Goal: Check status

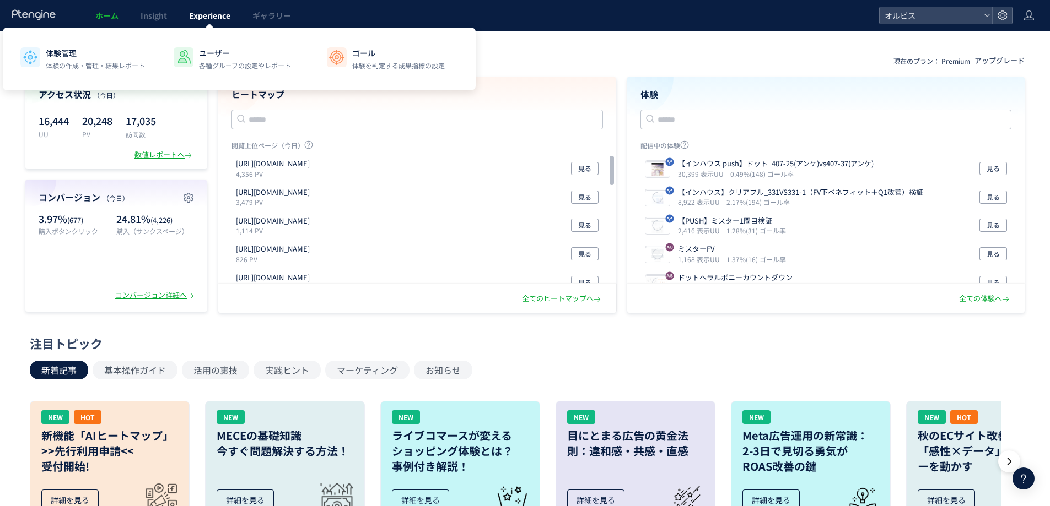
click at [230, 7] on link "Experience" at bounding box center [209, 15] width 63 height 31
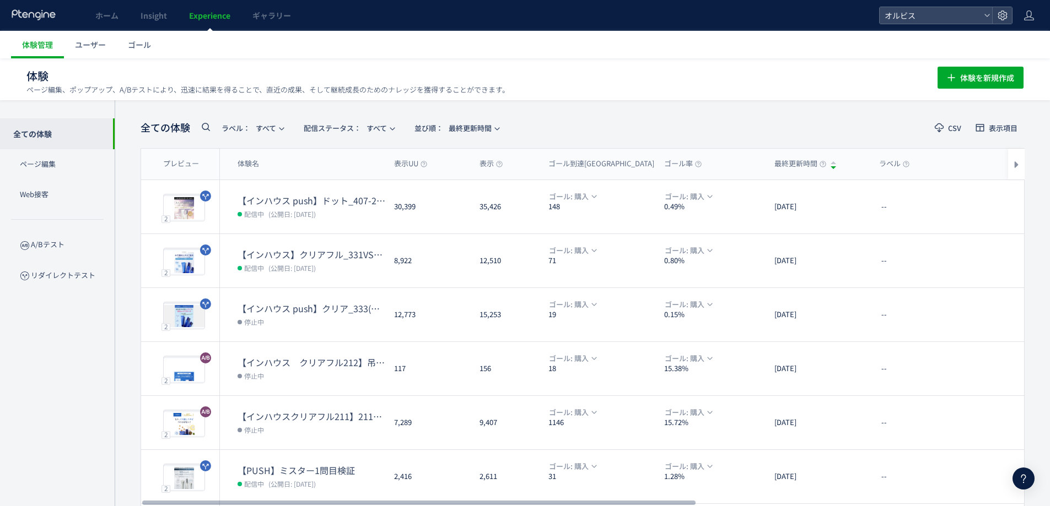
click at [355, 138] on div "全ての体験 ラベル： すべて 配信ステータス​： すべて 並び順： 最終更新時間" at bounding box center [323, 128] width 365 height 23
click at [196, 122] on div "全ての体験 ラベル： すべて 配信ステータス​： すべて 並び順： 最終更新時間" at bounding box center [323, 128] width 365 height 23
click at [207, 130] on icon at bounding box center [205, 126] width 13 height 13
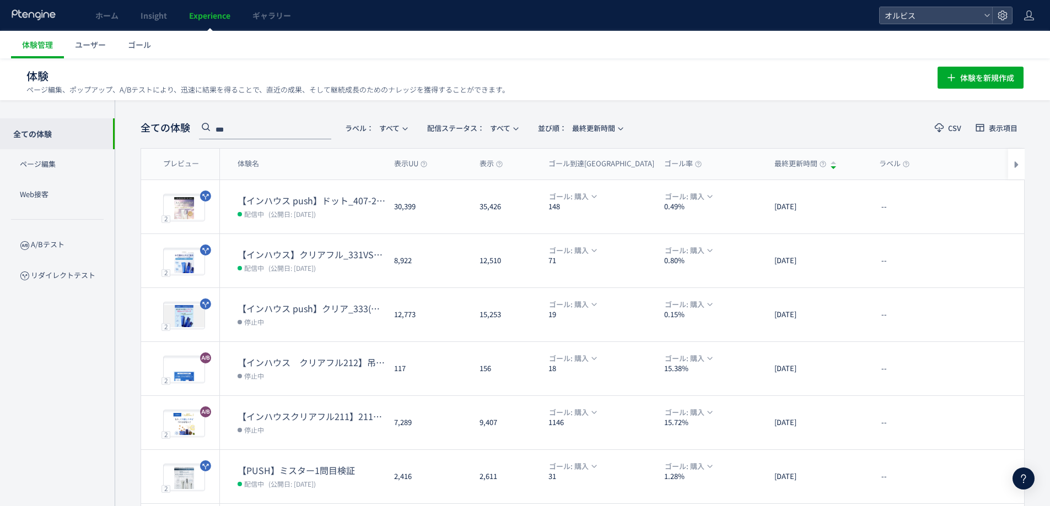
type input "***"
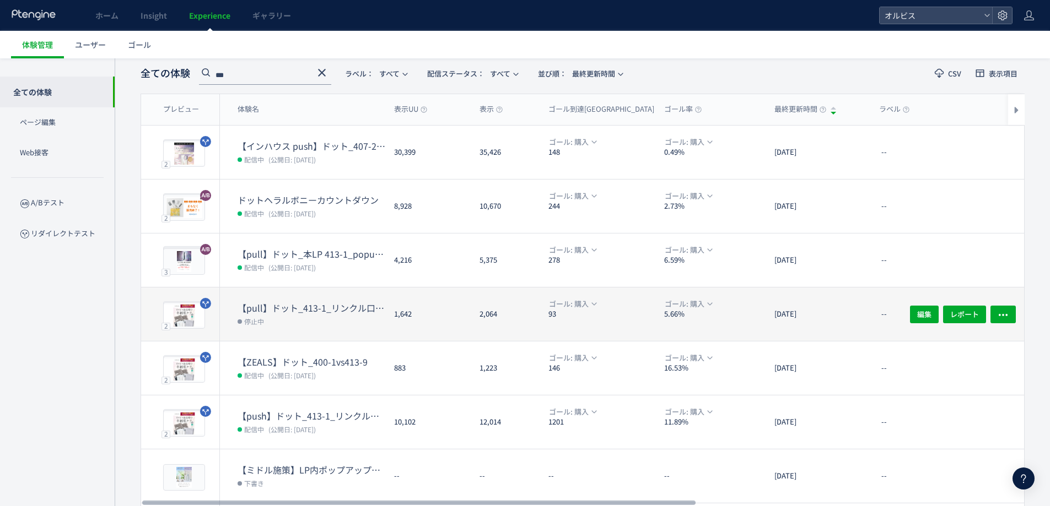
scroll to position [73, 0]
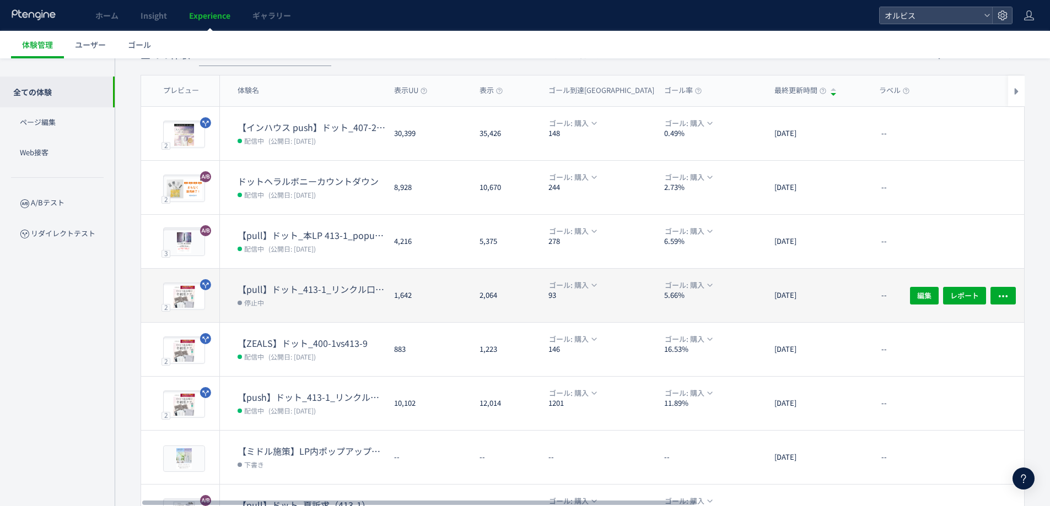
click at [336, 296] on dd "停止中" at bounding box center [311, 302] width 148 height 14
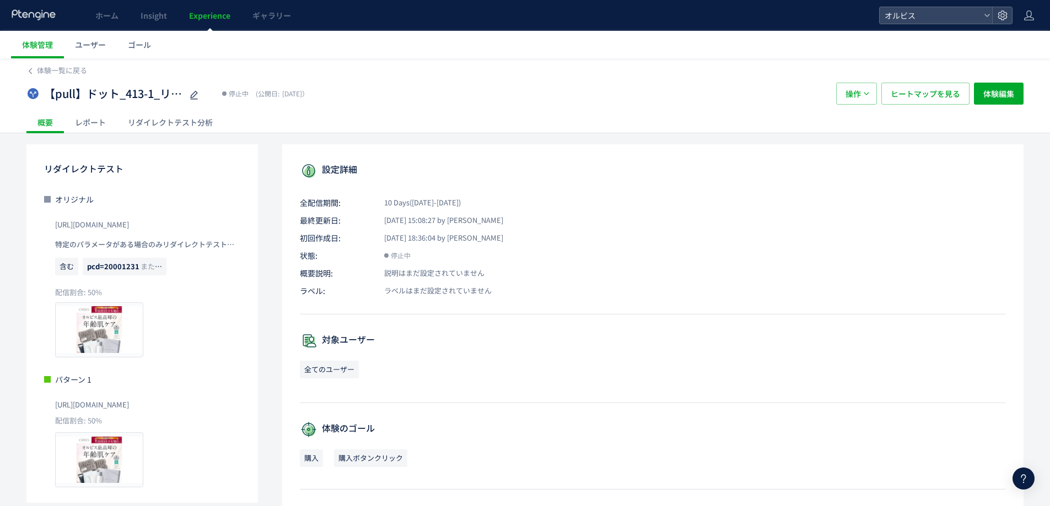
click at [175, 125] on div "リダイレクトテスト分析" at bounding box center [170, 122] width 107 height 22
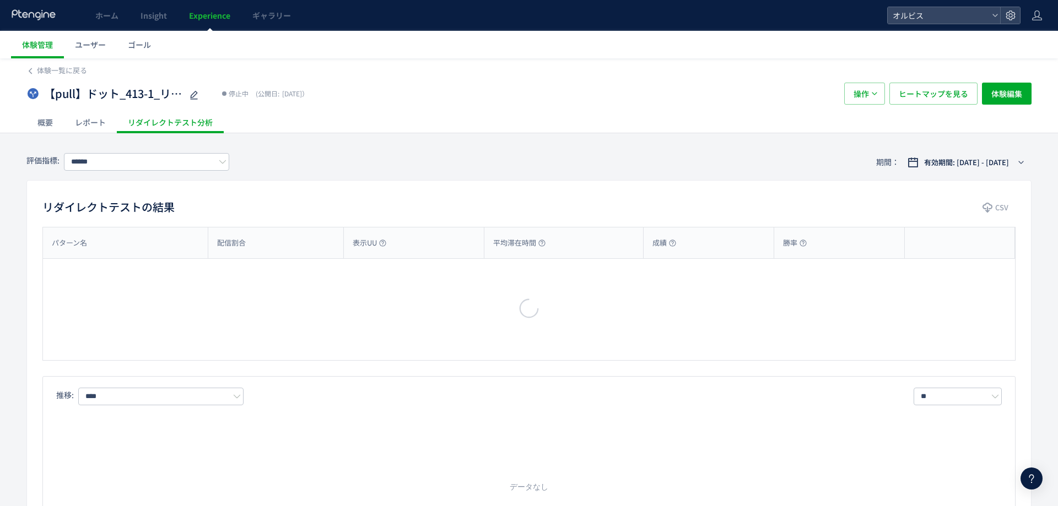
type input "**"
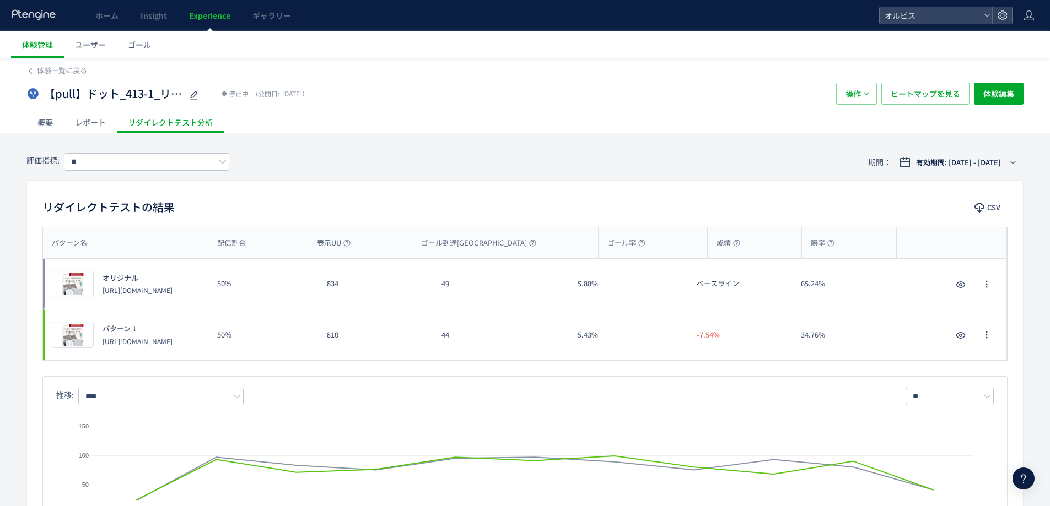
click at [207, 14] on span "Experience" at bounding box center [209, 15] width 41 height 11
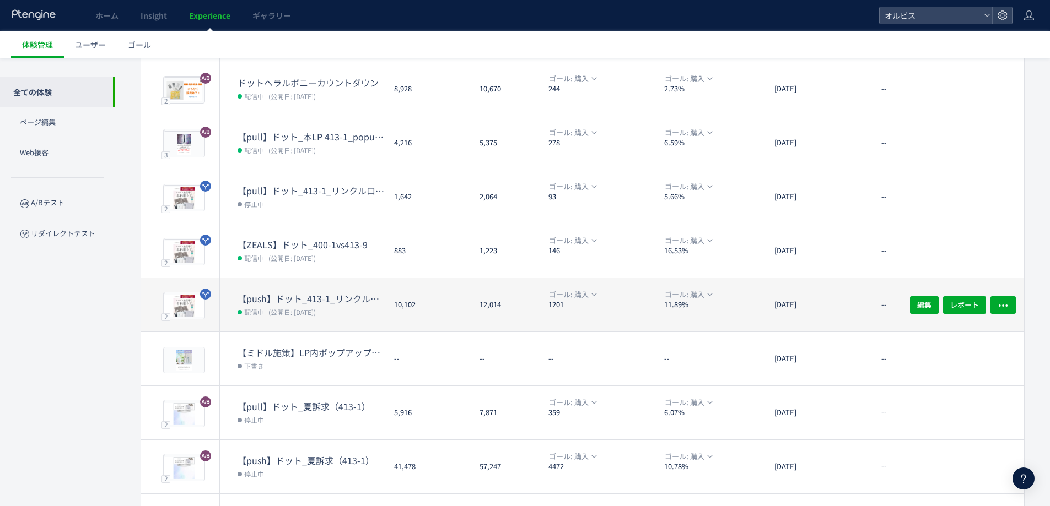
scroll to position [255, 0]
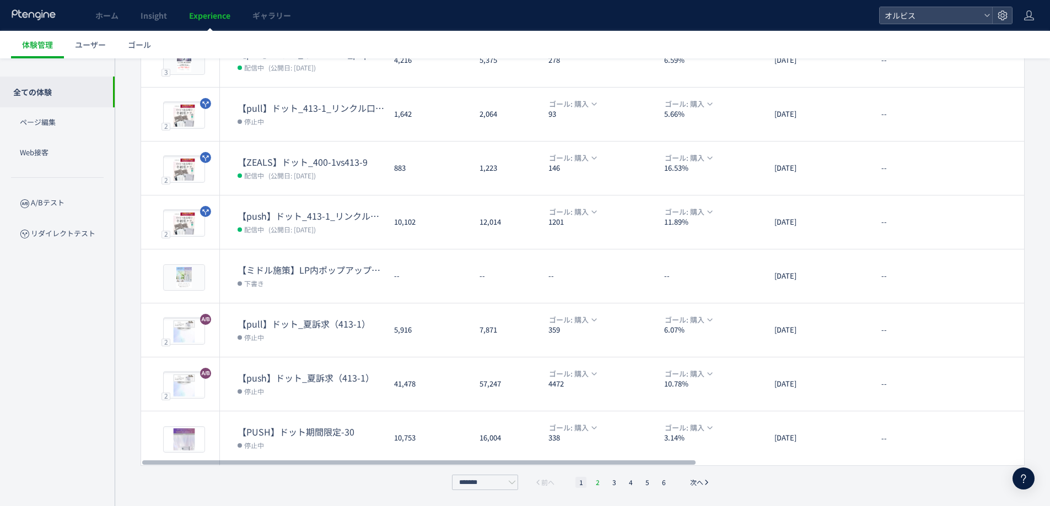
click at [597, 483] on li "2" at bounding box center [597, 482] width 11 height 11
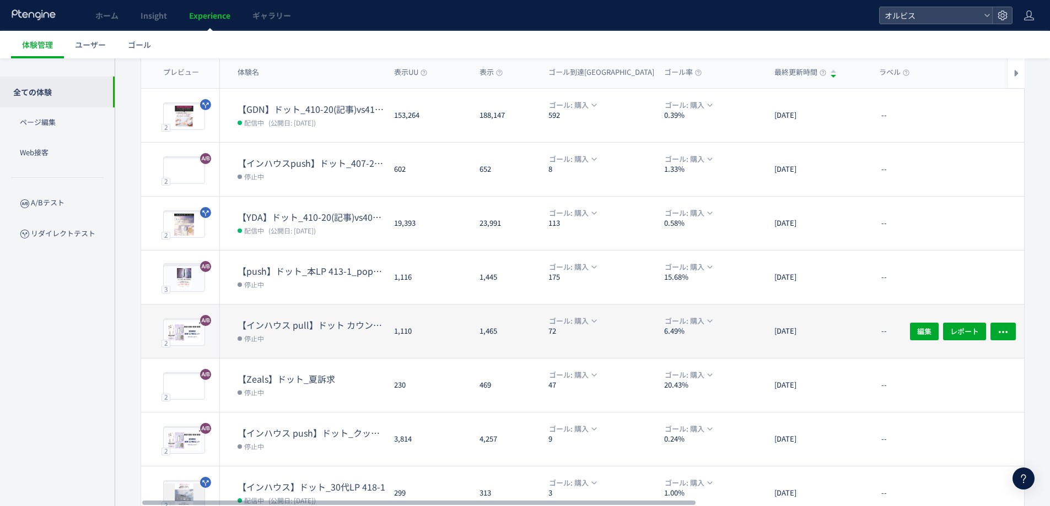
scroll to position [0, 0]
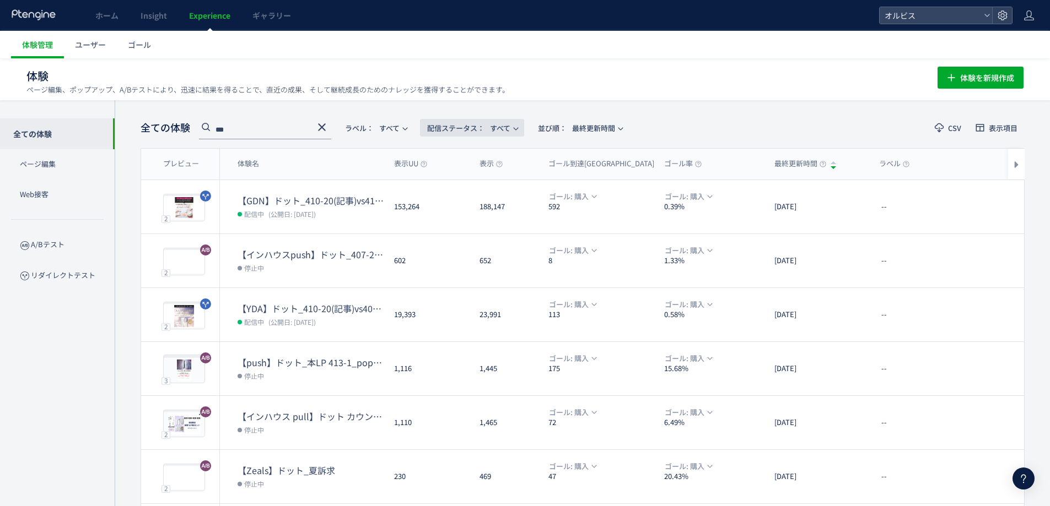
click at [440, 134] on span "配信ステータス​： すべて" at bounding box center [468, 128] width 83 height 18
click at [472, 180] on li "配信中" at bounding box center [474, 179] width 45 height 20
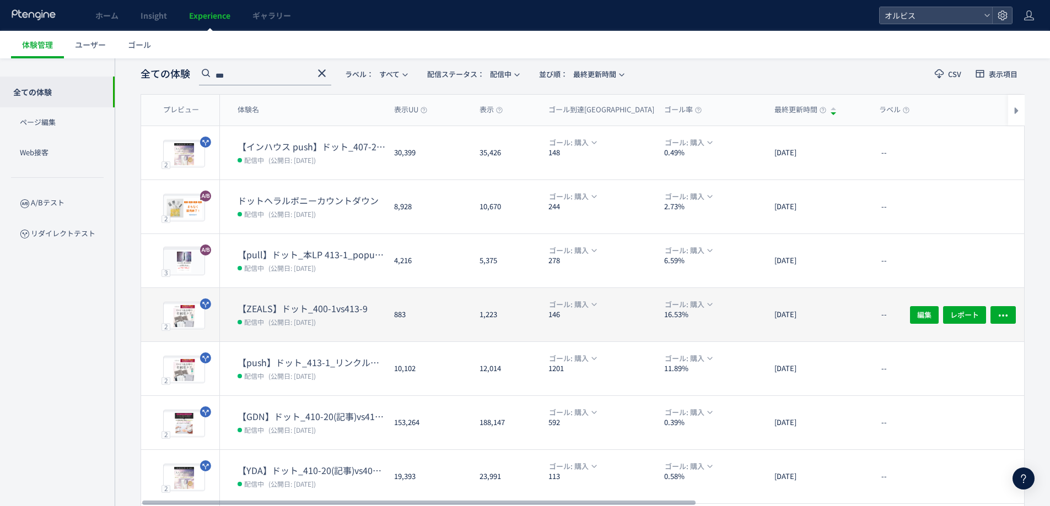
scroll to position [55, 0]
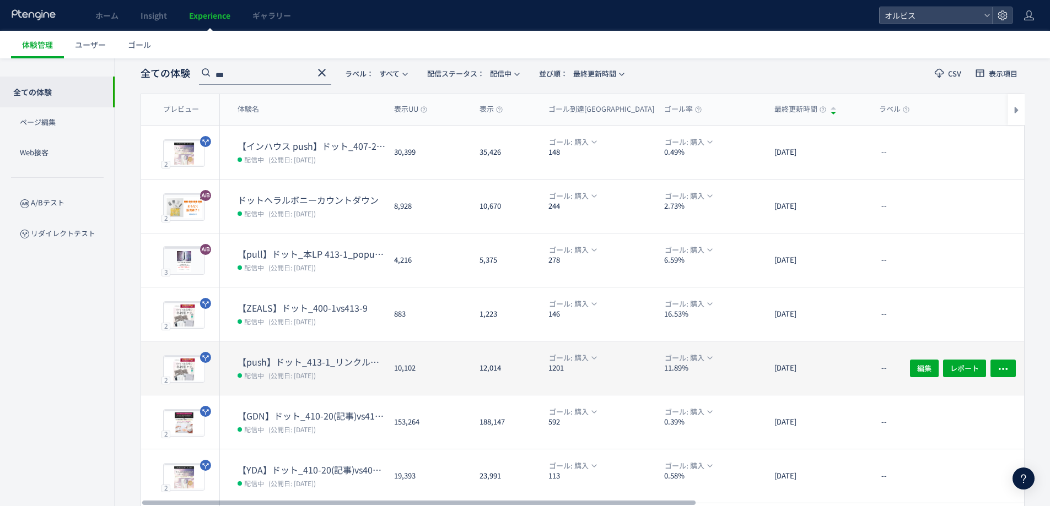
click at [332, 372] on dd "配信中 (公開日: [DATE])" at bounding box center [311, 375] width 148 height 14
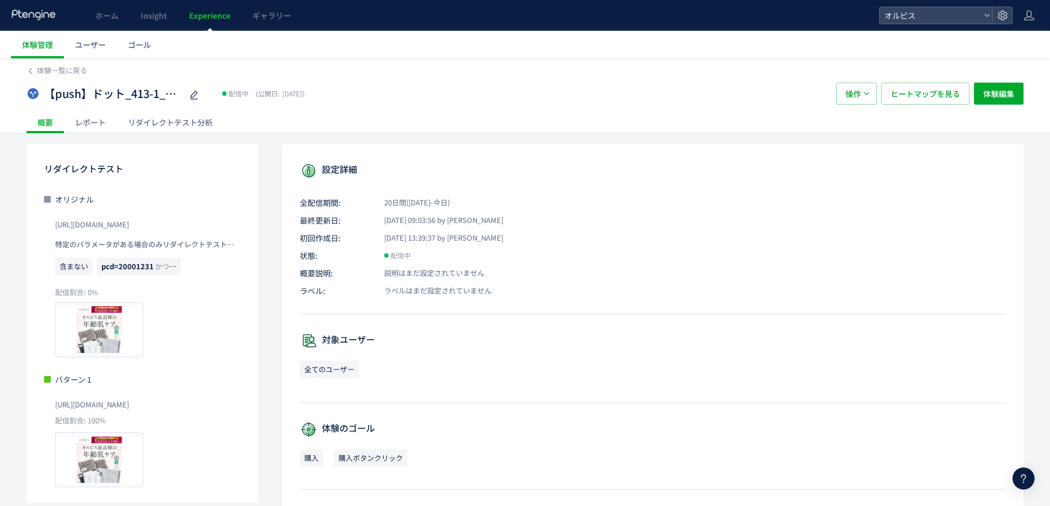
click at [173, 136] on div "体験一覧に戻る 【push】ドット_413-1_リンクル口コミ追加 配信中 (公開日: [DATE]） 操作 ヒートマップを見る 体験編集 概要 レポート リ…" at bounding box center [525, 394] width 1050 height 672
click at [169, 128] on div "リダイレクトテスト分析" at bounding box center [170, 122] width 107 height 22
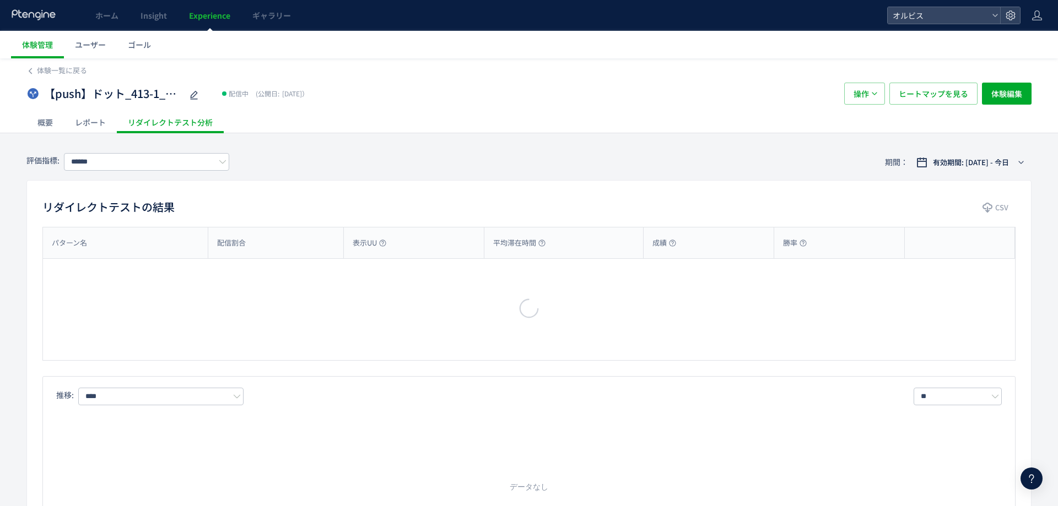
type input "**"
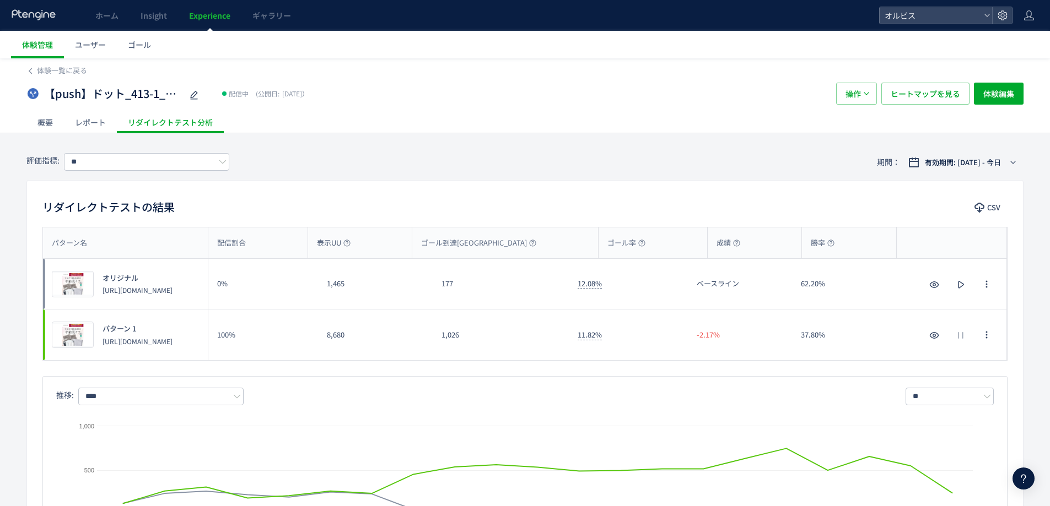
click at [101, 120] on div "レポート" at bounding box center [90, 122] width 53 height 22
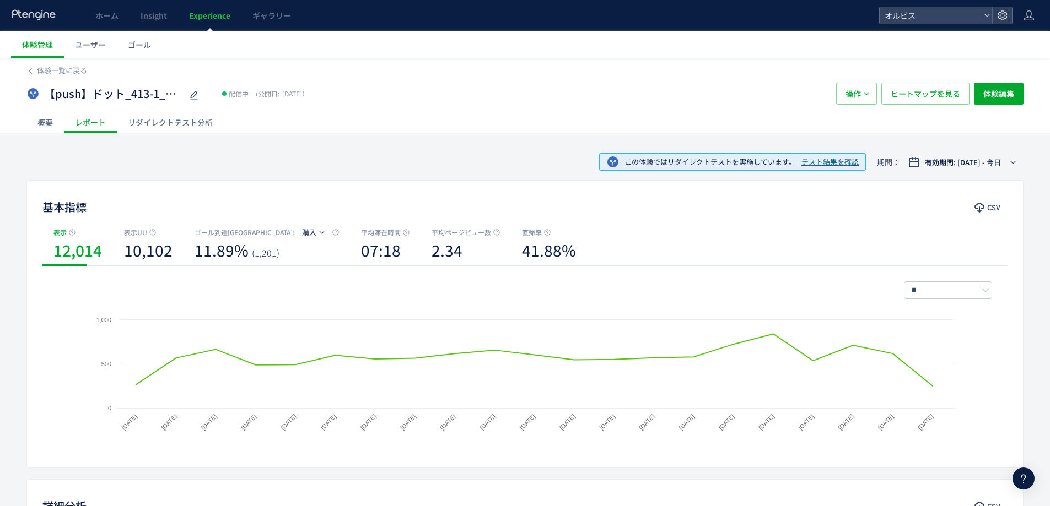
click at [52, 124] on div "概要" at bounding box center [44, 122] width 37 height 22
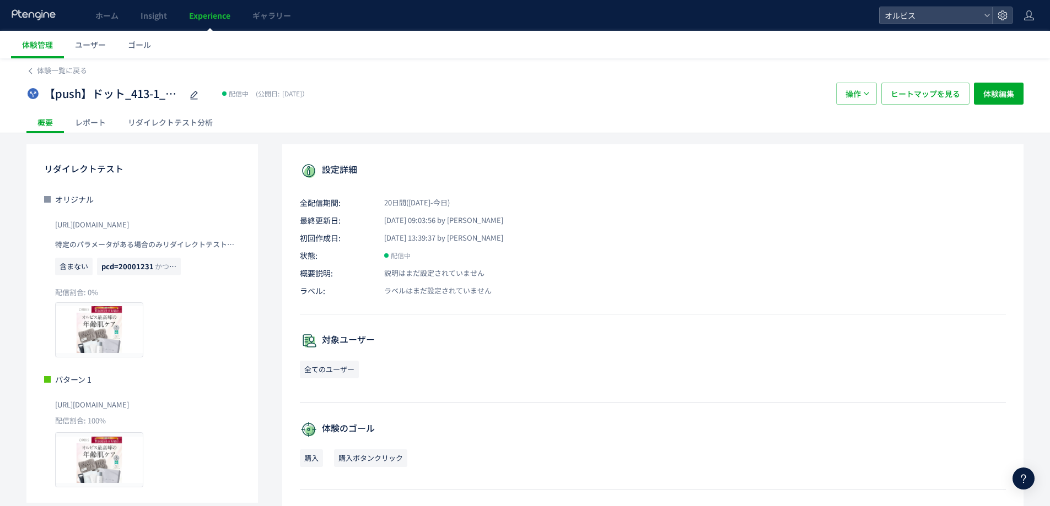
click at [172, 123] on div "リダイレクトテスト分析" at bounding box center [170, 122] width 107 height 22
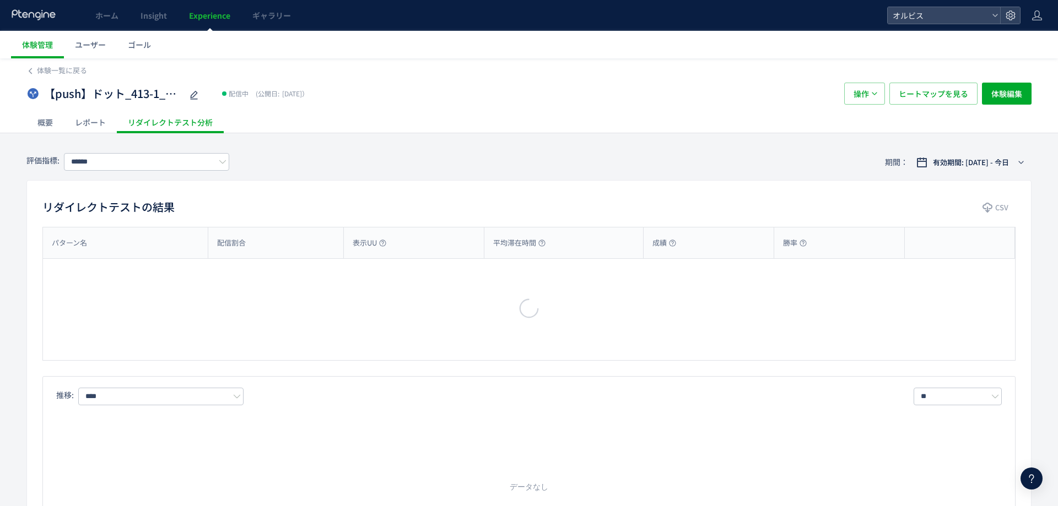
type input "**"
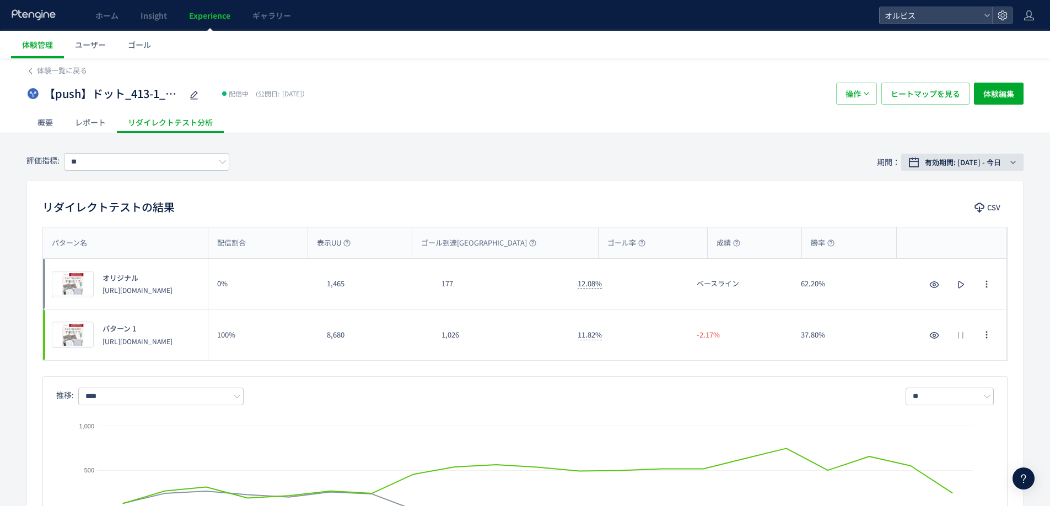
click at [986, 165] on span "有効期間: [DATE] - 今日" at bounding box center [963, 162] width 76 height 11
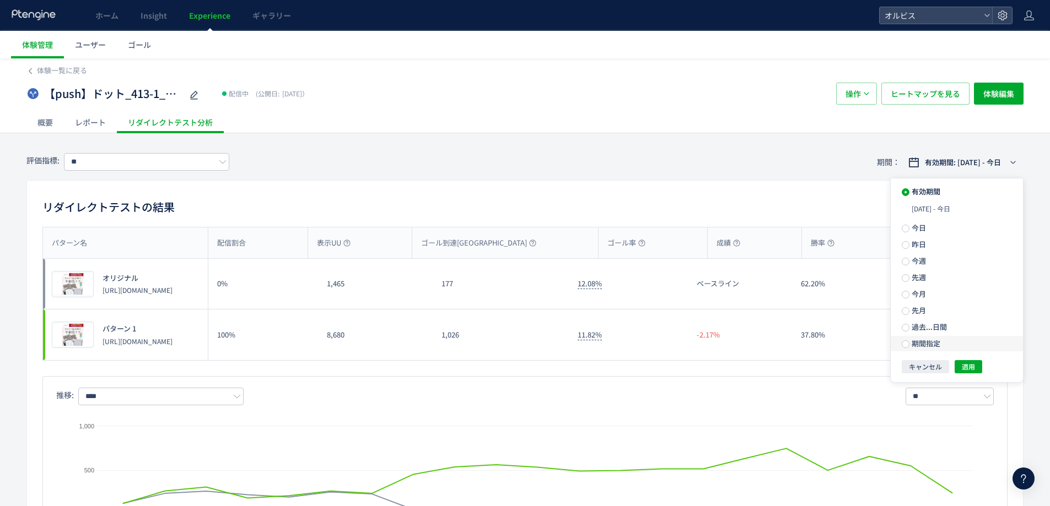
click at [915, 344] on span "期間指定" at bounding box center [924, 343] width 31 height 10
click at [953, 347] on input "**********" at bounding box center [937, 343] width 41 height 8
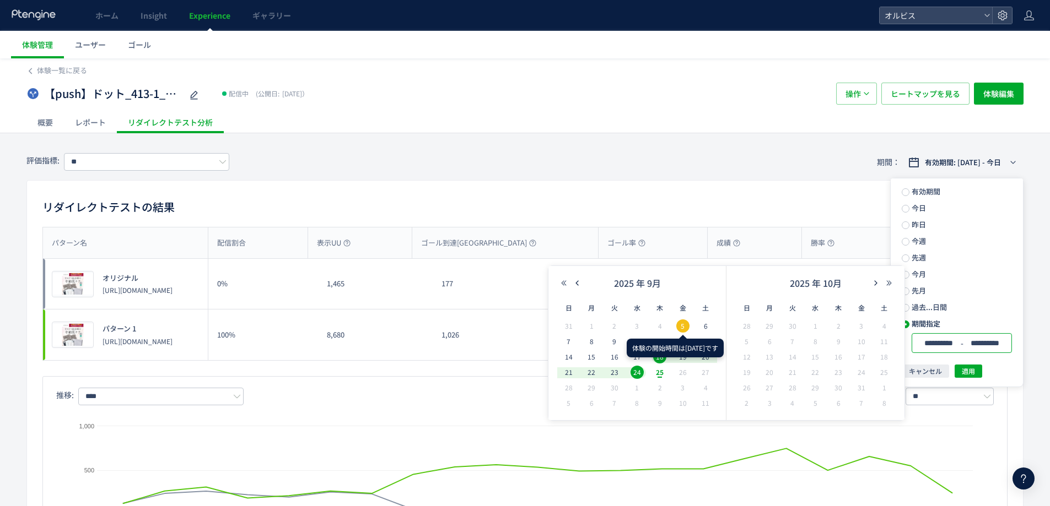
click at [685, 323] on span "5" at bounding box center [682, 326] width 13 height 13
click at [679, 342] on span "12" at bounding box center [682, 341] width 13 height 13
type input "**********"
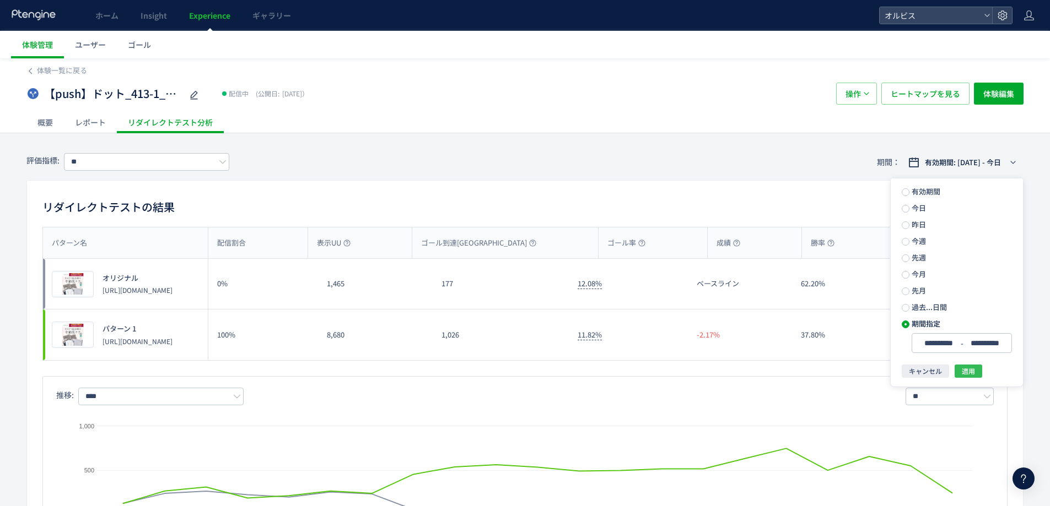
click at [965, 368] on span "適用" at bounding box center [967, 371] width 13 height 13
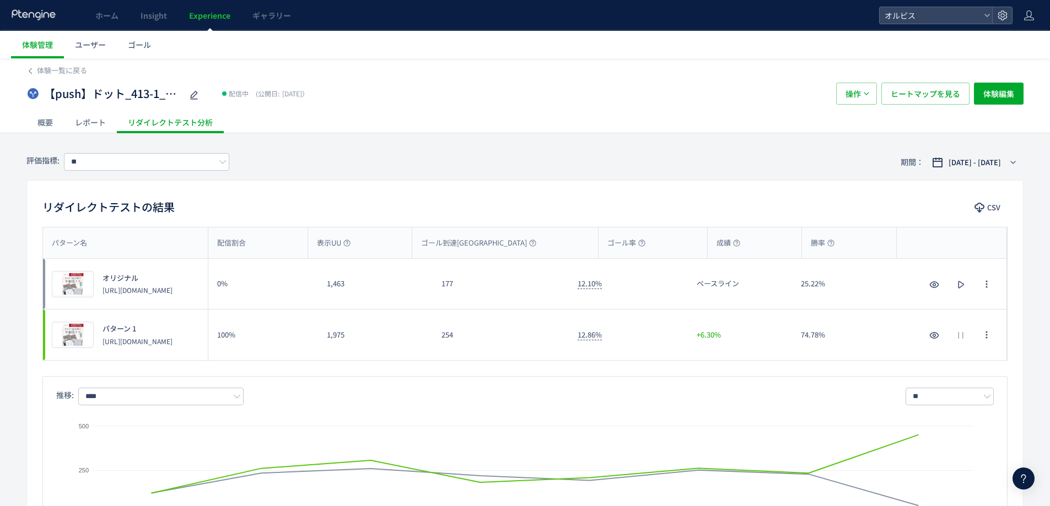
click at [222, 17] on span "Experience" at bounding box center [209, 15] width 41 height 11
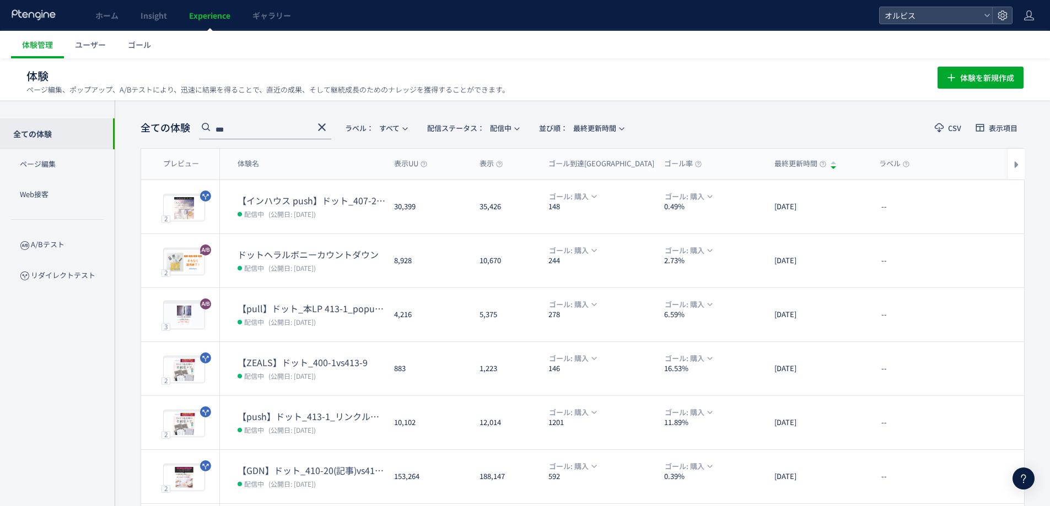
click at [325, 126] on icon at bounding box center [321, 127] width 13 height 13
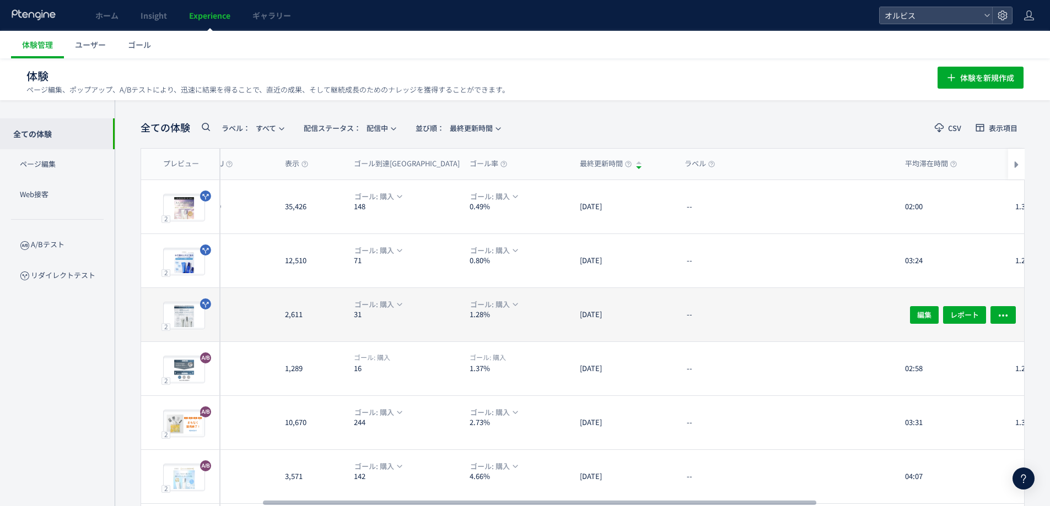
scroll to position [12, 0]
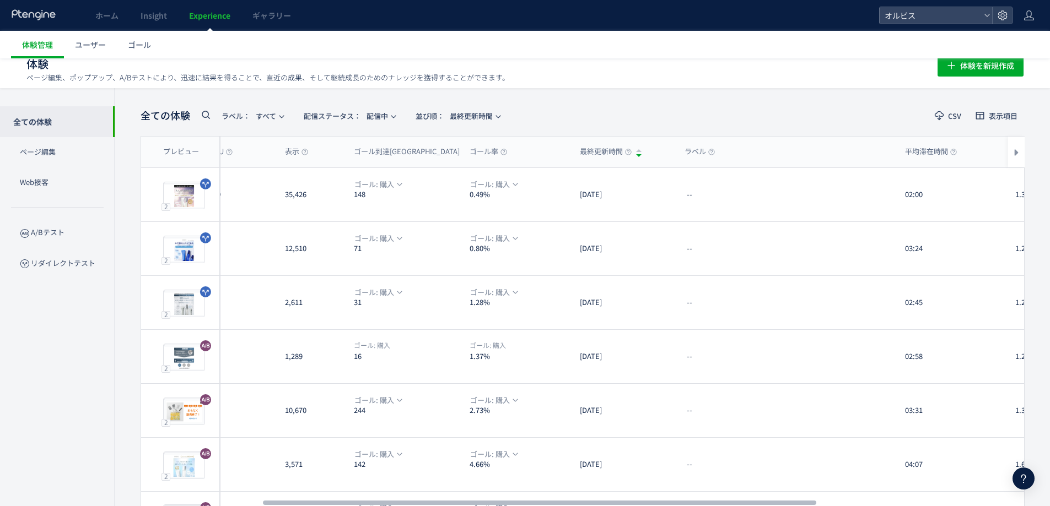
click at [208, 111] on icon at bounding box center [205, 114] width 13 height 13
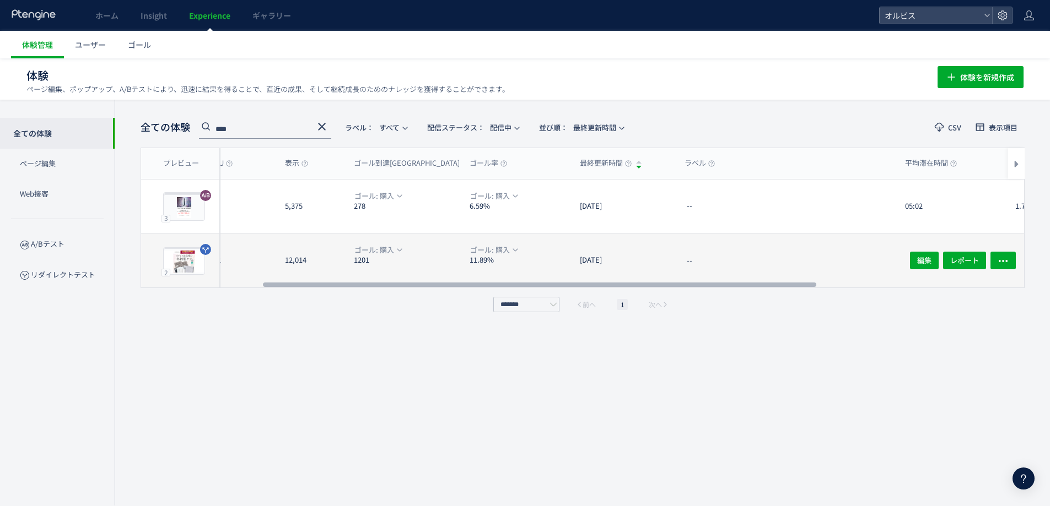
scroll to position [0, 0]
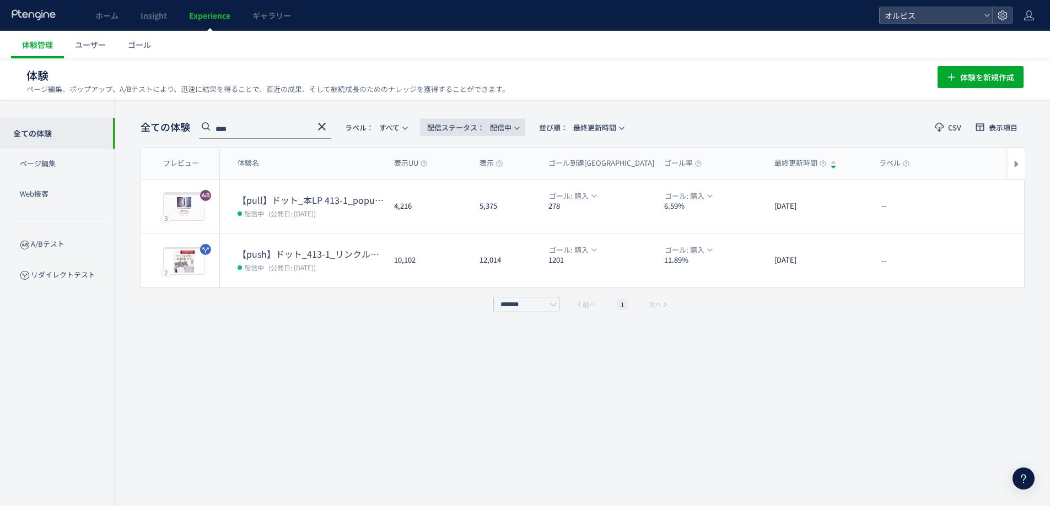
type input "****"
click at [473, 131] on span "配信ステータス​：" at bounding box center [455, 127] width 57 height 10
click at [481, 162] on li "すべて" at bounding box center [474, 158] width 45 height 20
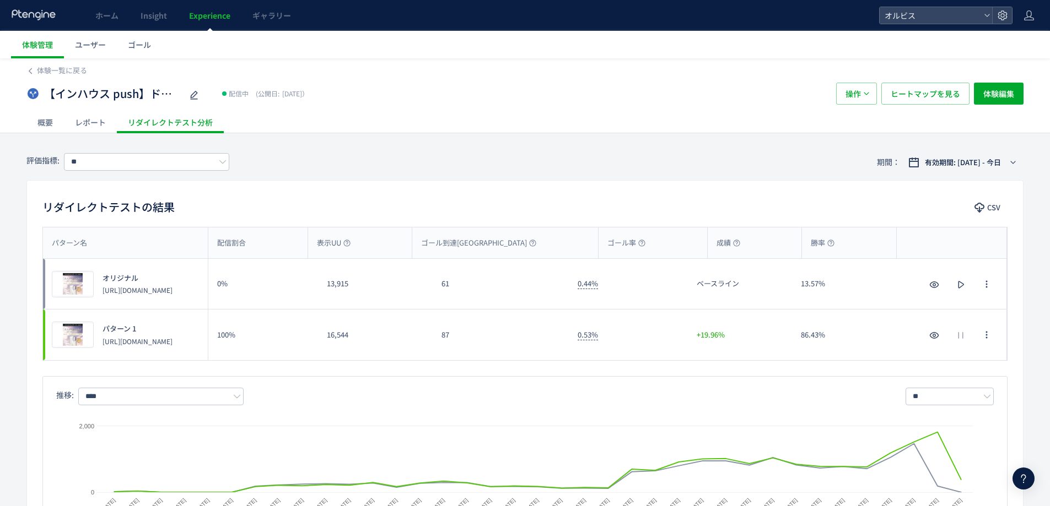
click at [415, 369] on div "パターン名 配信割合 表示UU ゴール到達UU ゴール率 成績 勝率 パターン名 プレビュー オリジナル https://pr.orbis.co.jp/cos…" at bounding box center [525, 390] width 996 height 327
click at [195, 15] on span "Experience" at bounding box center [209, 15] width 41 height 11
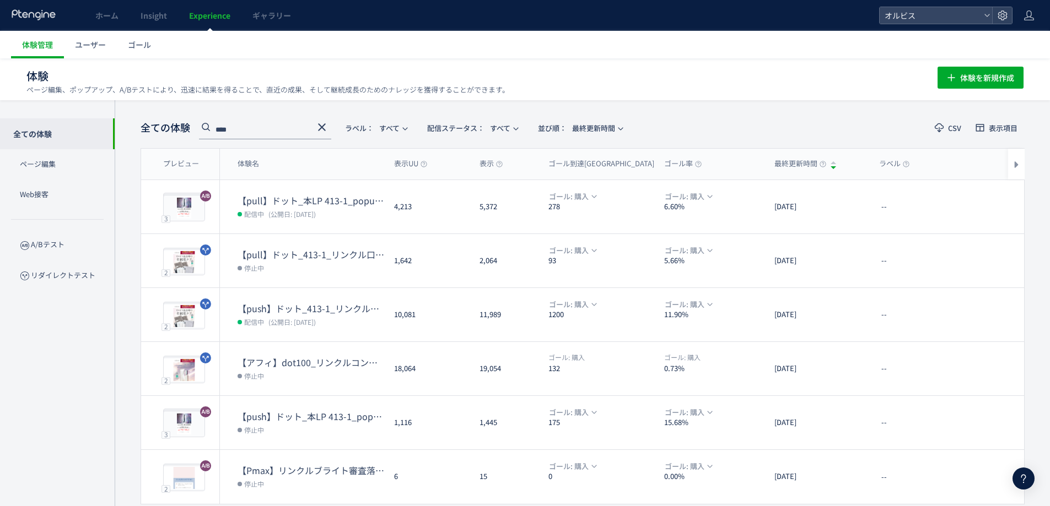
click at [321, 119] on div "****" at bounding box center [265, 128] width 132 height 23
drag, startPoint x: 321, startPoint y: 122, endPoint x: 467, endPoint y: 129, distance: 146.7
click at [321, 123] on icon at bounding box center [321, 127] width 13 height 13
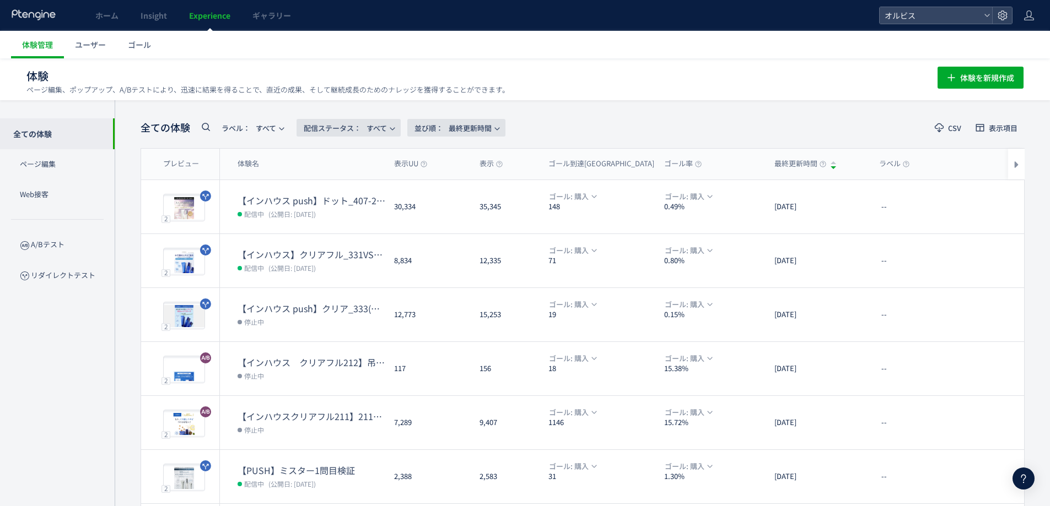
click at [468, 131] on span "並び順： 最終更新時間" at bounding box center [452, 128] width 77 height 18
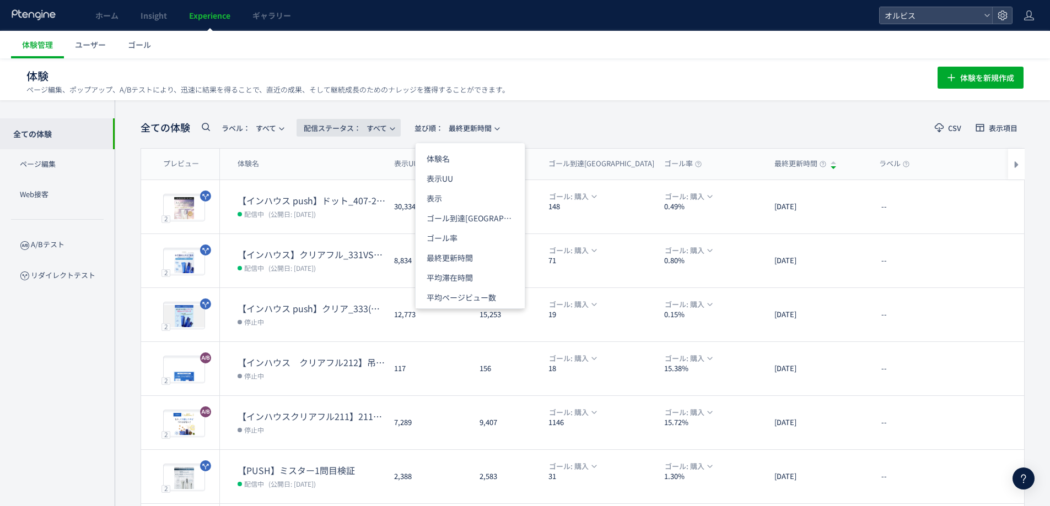
click at [385, 127] on span "配信ステータス​： すべて" at bounding box center [345, 128] width 83 height 18
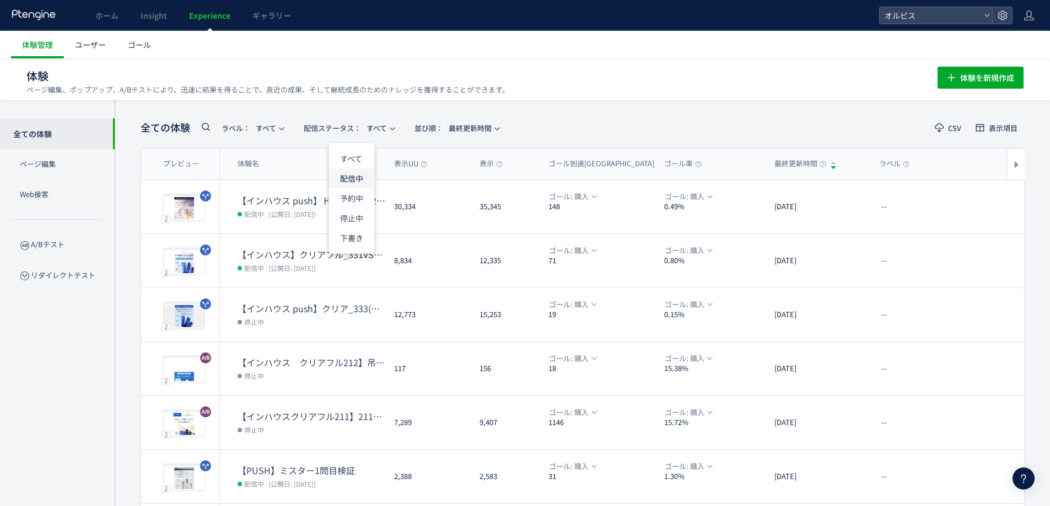
click at [347, 181] on li "配信中" at bounding box center [351, 179] width 45 height 20
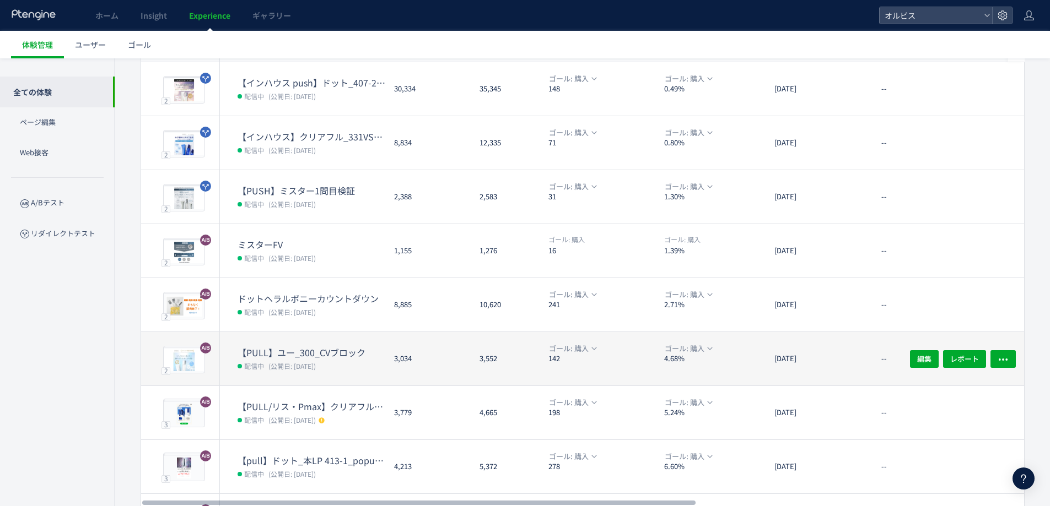
scroll to position [147, 0]
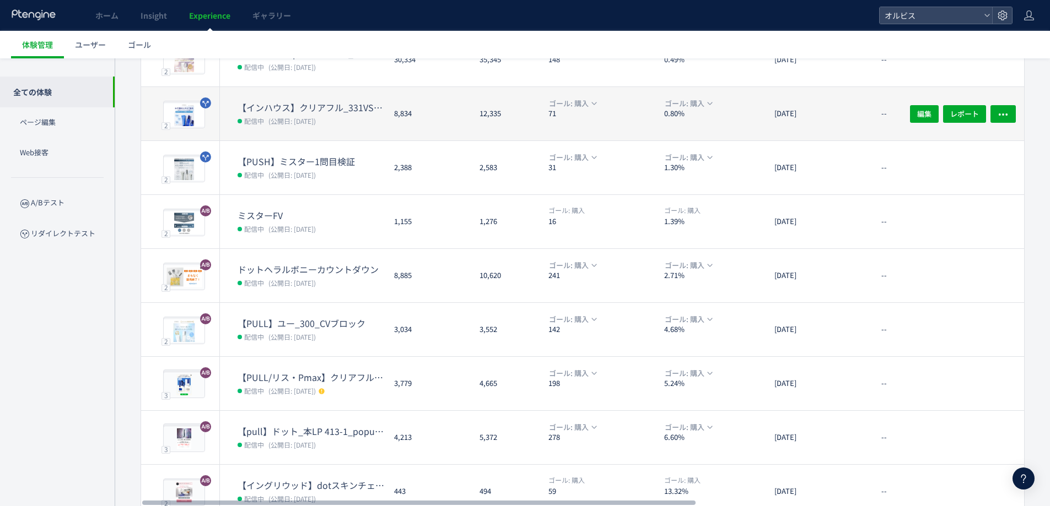
click at [326, 115] on dd "配信中 (公開日: 2025/09/22)" at bounding box center [311, 121] width 148 height 14
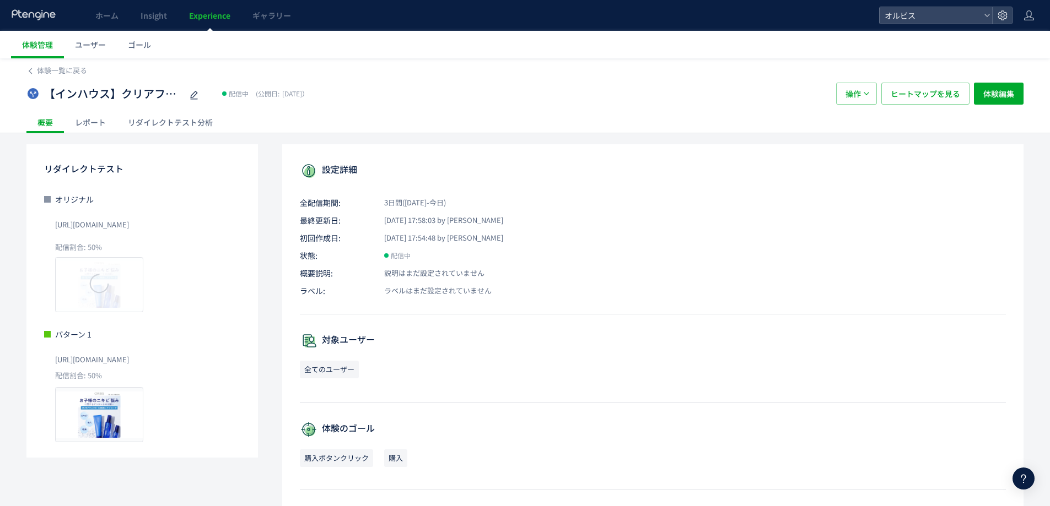
click at [185, 127] on div "リダイレクトテスト分析" at bounding box center [170, 122] width 107 height 22
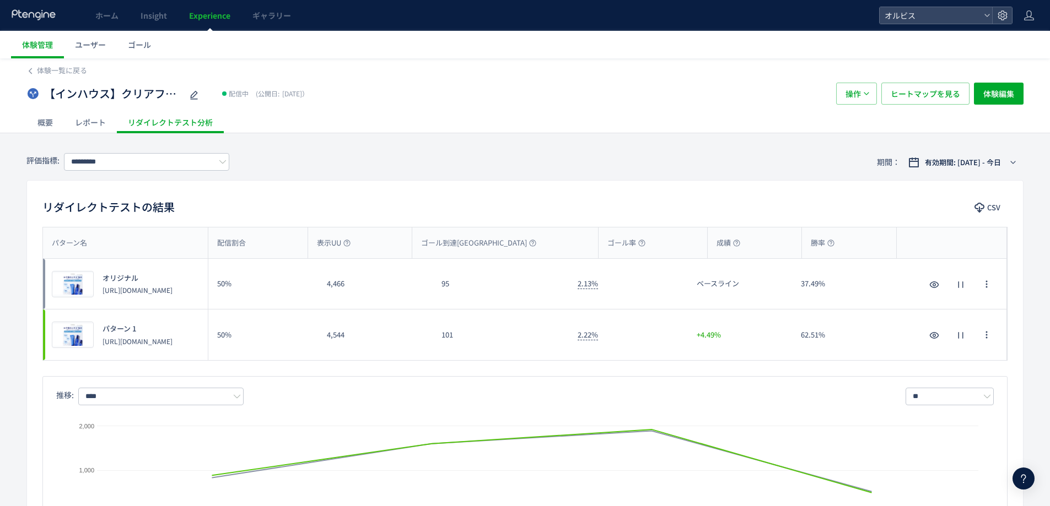
click at [182, 173] on div "評価指標: ********* 期間： 有効期間: 2025/09/22 - 今日" at bounding box center [524, 162] width 997 height 36
click at [133, 165] on input "*********" at bounding box center [146, 162] width 165 height 18
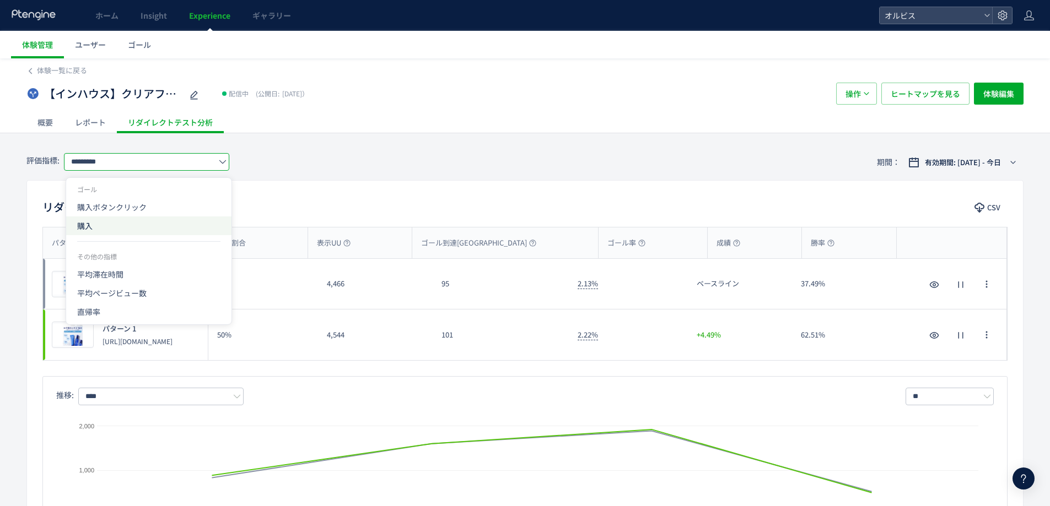
drag, startPoint x: 127, startPoint y: 228, endPoint x: 172, endPoint y: 233, distance: 45.0
click at [126, 228] on span "購入" at bounding box center [148, 226] width 143 height 19
type input "**"
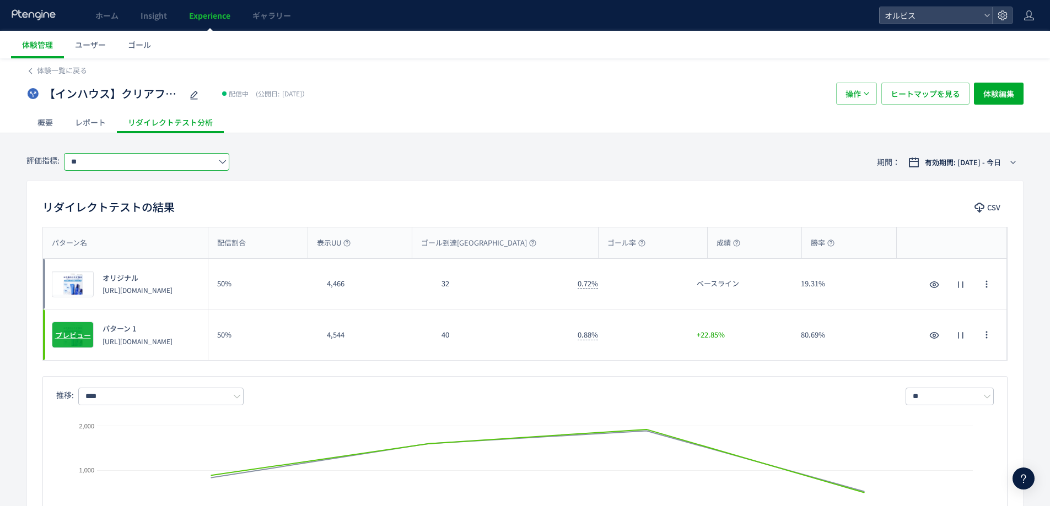
click at [56, 339] on span "プレビュー" at bounding box center [73, 335] width 36 height 10
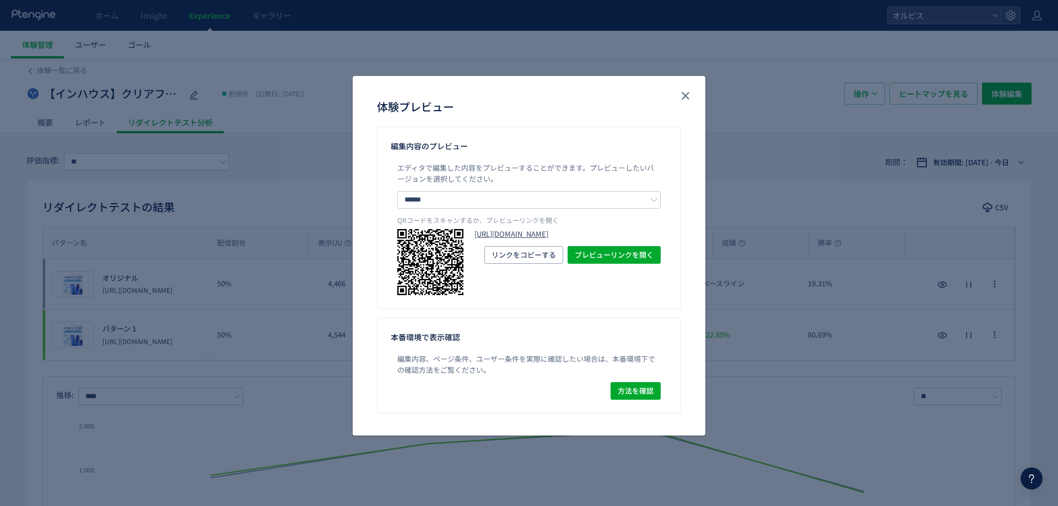
click at [507, 240] on link "https://pr.orbis.co.jp/cosmetics/clearful/331/?preview_ptx_token=v4-c2baa10b-52…" at bounding box center [567, 234] width 186 height 10
click at [682, 91] on icon "close" at bounding box center [685, 95] width 13 height 13
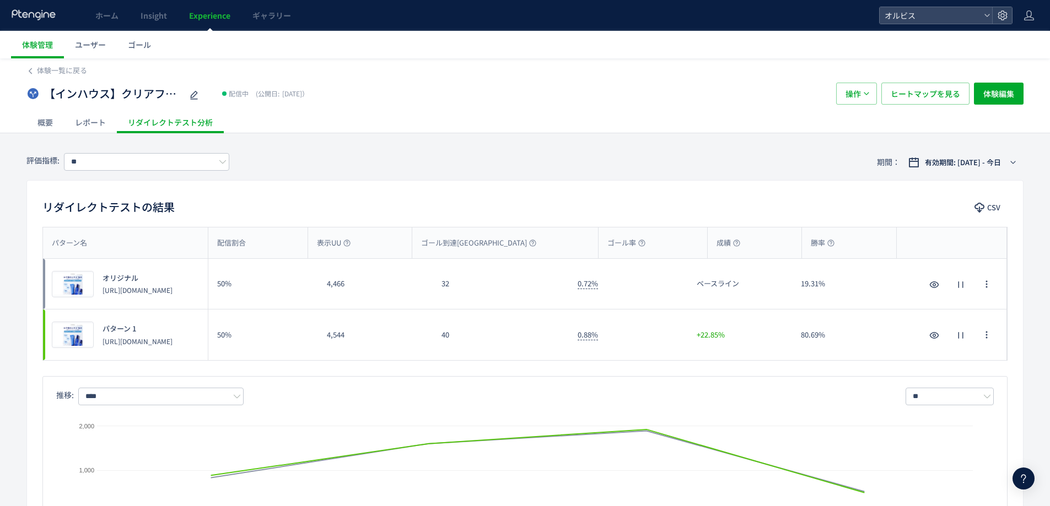
click at [208, 18] on span "Experience" at bounding box center [209, 15] width 41 height 11
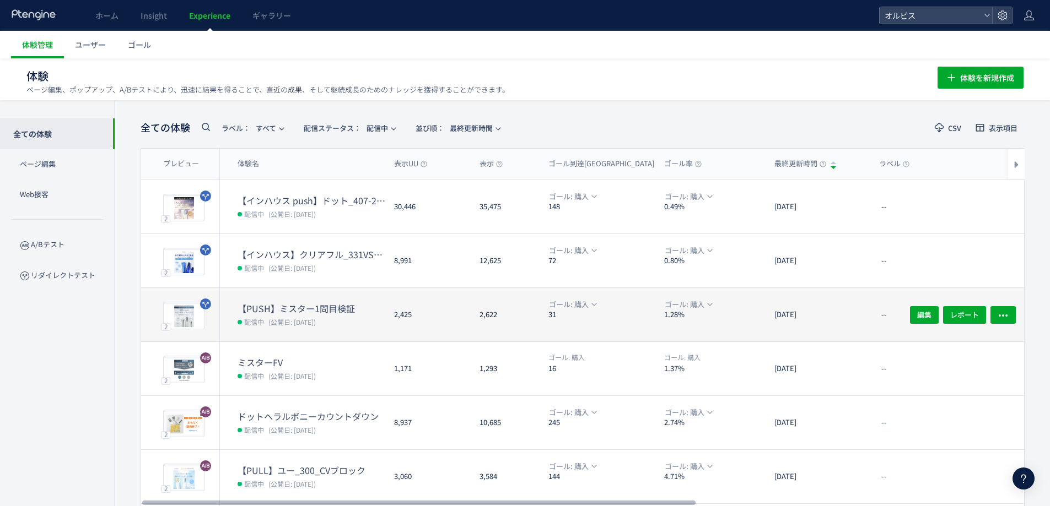
click at [276, 310] on dt "【PUSH】ミスター1問目検証" at bounding box center [311, 308] width 148 height 13
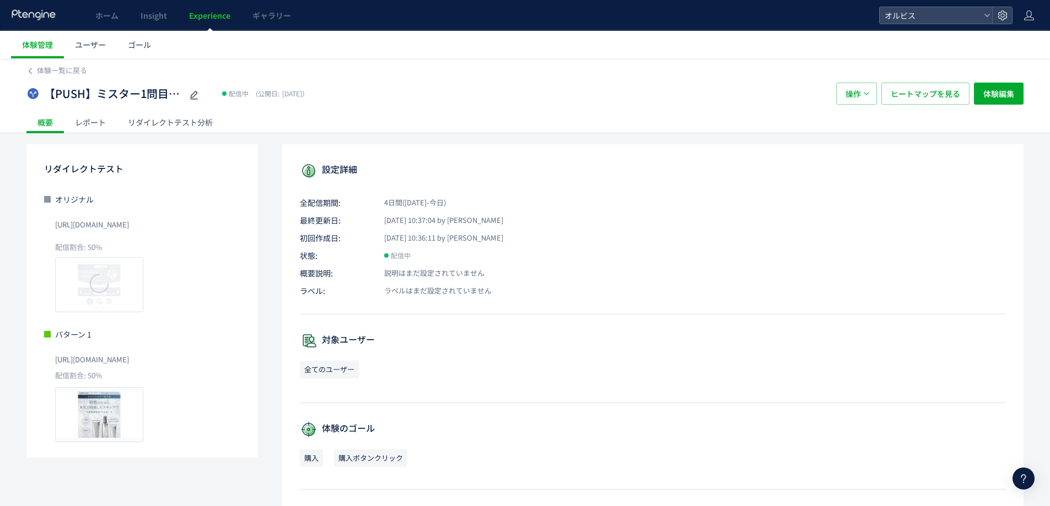
click at [186, 123] on div "リダイレクトテスト分析" at bounding box center [170, 122] width 107 height 22
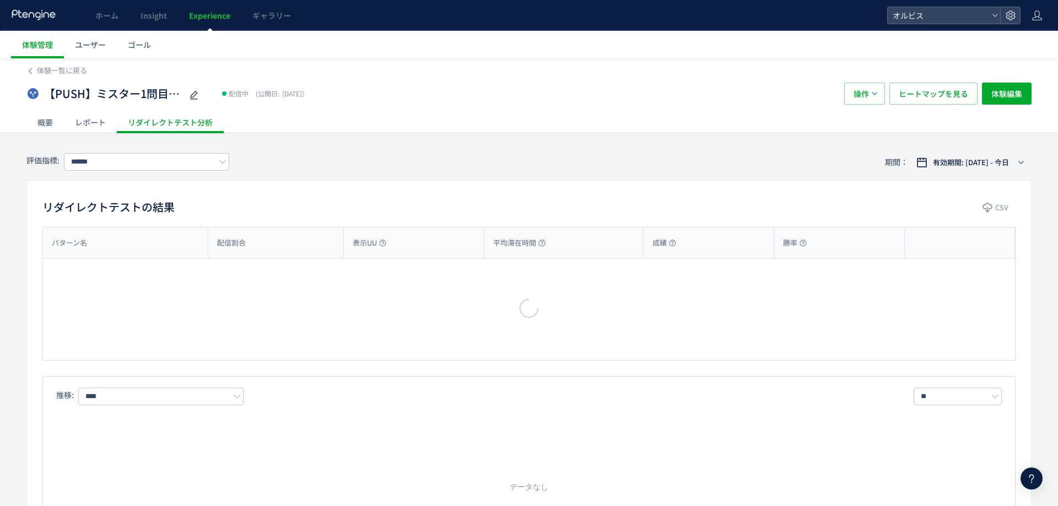
type input "**"
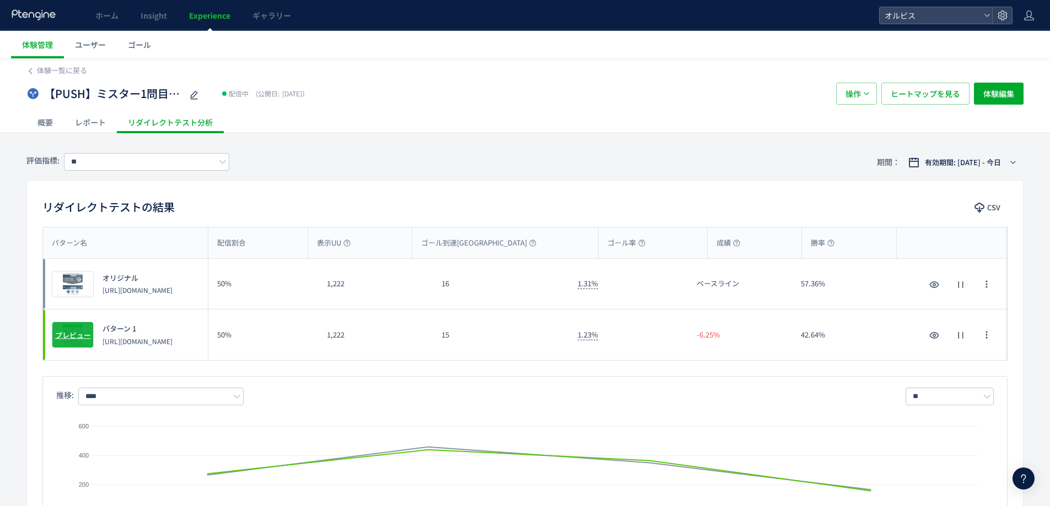
click at [78, 339] on span "プレビュー" at bounding box center [73, 335] width 36 height 10
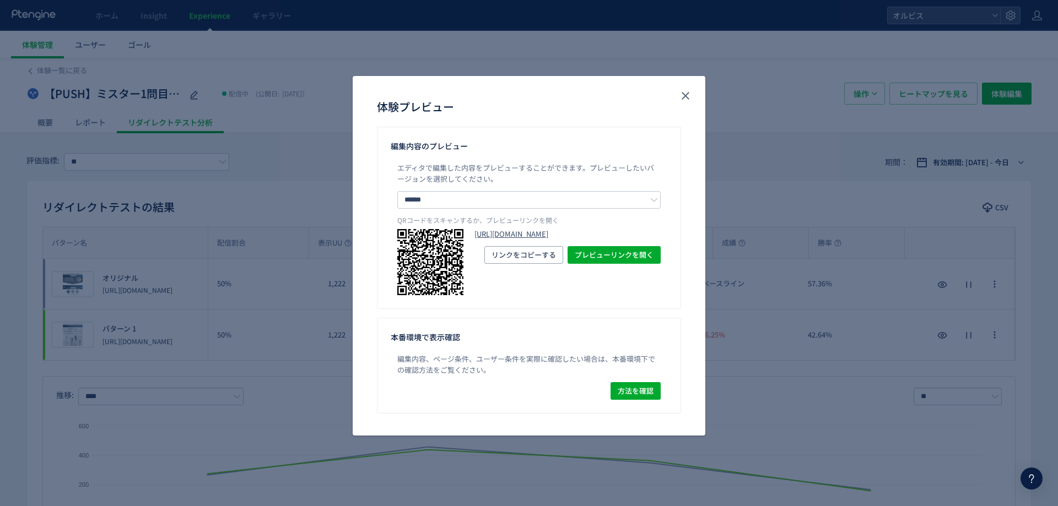
click at [532, 240] on link "https://pr.orbis.co.jp/cosmetics/mr/203-20/?preview_ptx_token=v4-4367db9d-4665-…" at bounding box center [567, 234] width 186 height 10
click at [690, 93] on icon "close" at bounding box center [685, 95] width 13 height 13
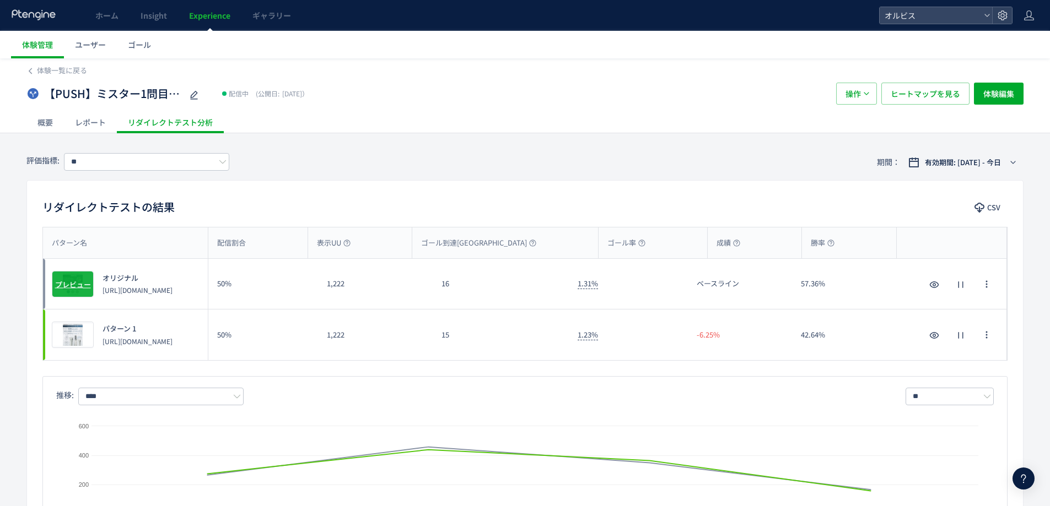
click at [69, 282] on span "プレビュー" at bounding box center [73, 284] width 36 height 10
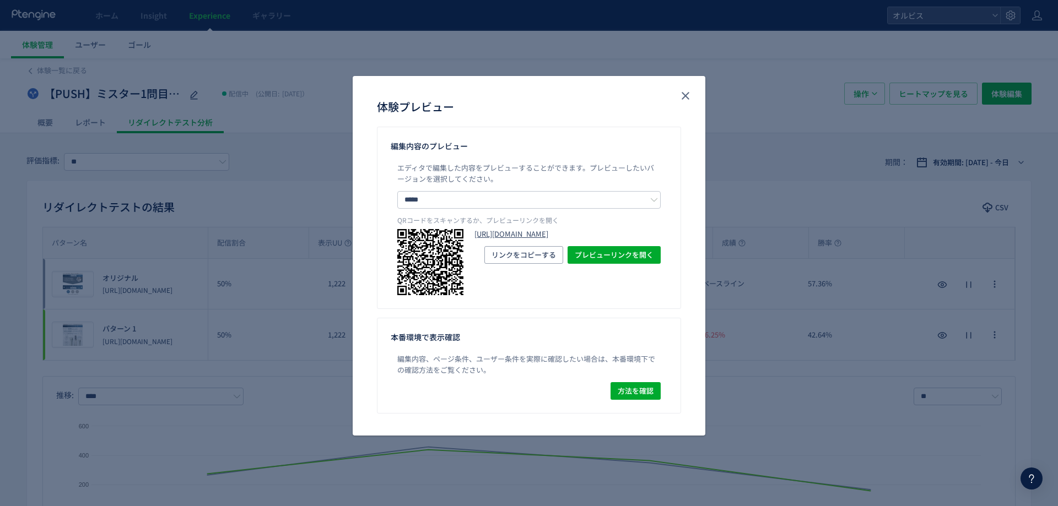
click at [474, 240] on link "https://pr.orbis.co.jp/cosmetics/mr/203-20/?preview_ptx_token=v4-236b7fdf-3a1c-…" at bounding box center [567, 234] width 186 height 10
